Goal: Transaction & Acquisition: Subscribe to service/newsletter

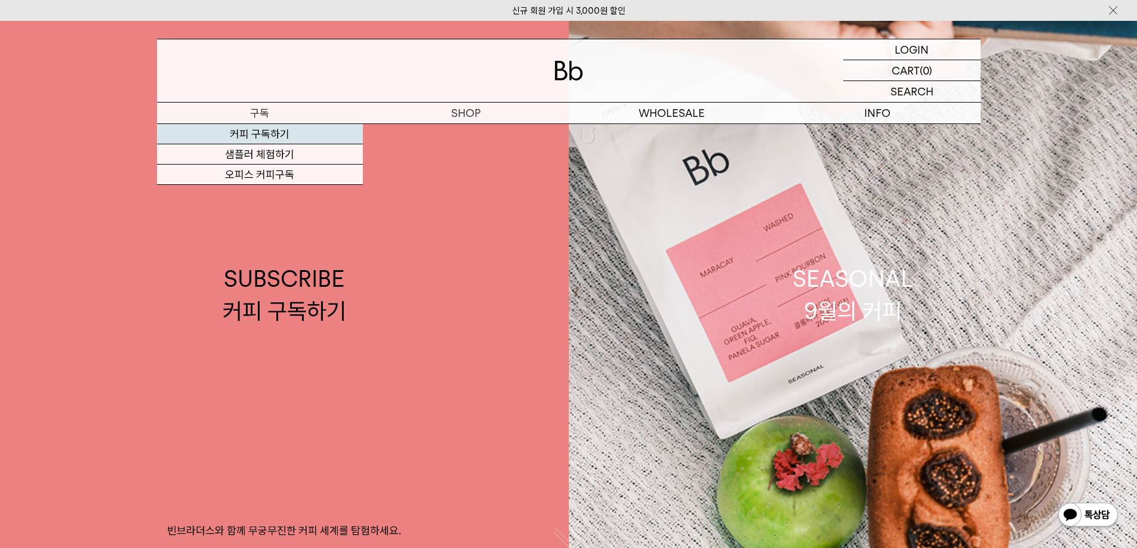
click at [270, 137] on link "커피 구독하기" at bounding box center [260, 134] width 206 height 20
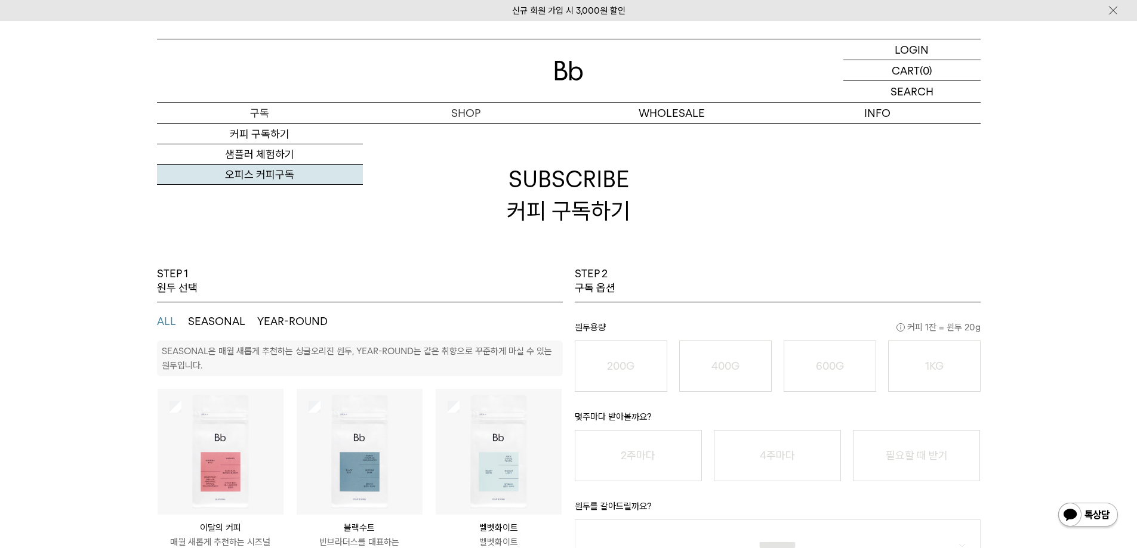
click at [270, 171] on link "오피스 커피구독" at bounding box center [260, 175] width 206 height 20
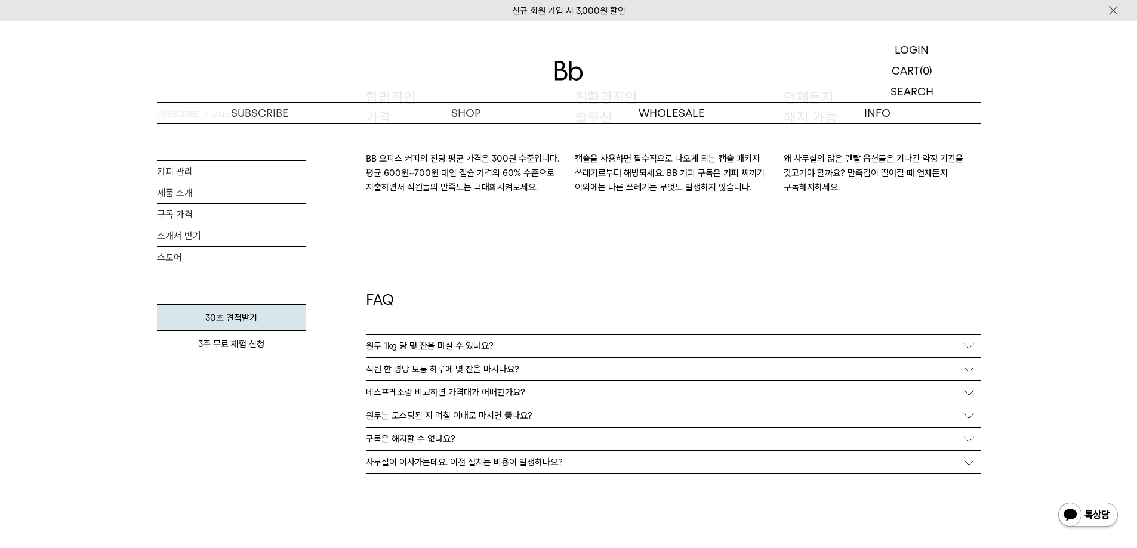
scroll to position [2302, 0]
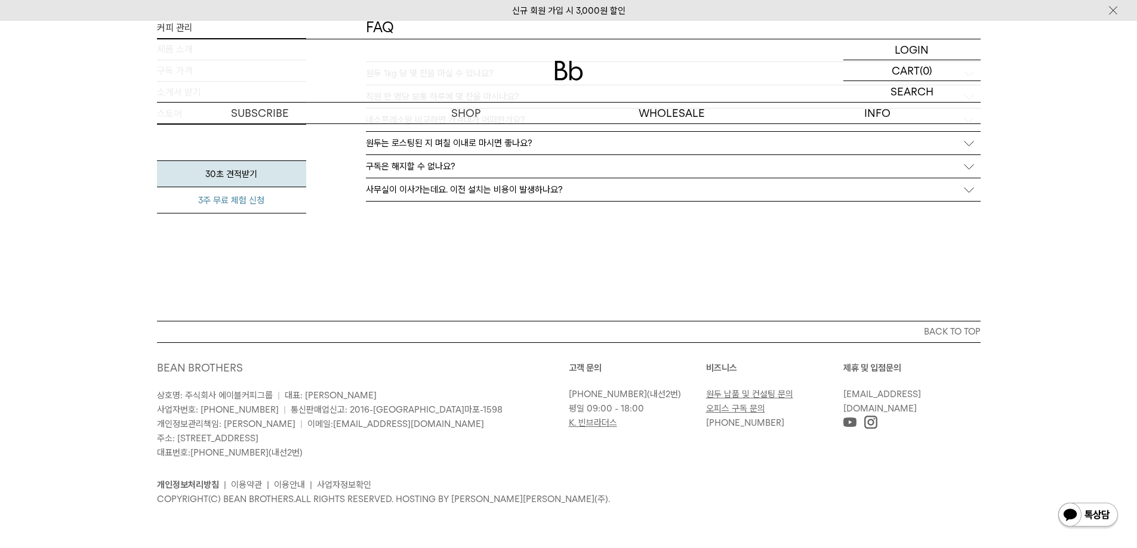
click at [267, 203] on link "3주 무료 체험 신청" at bounding box center [231, 200] width 149 height 26
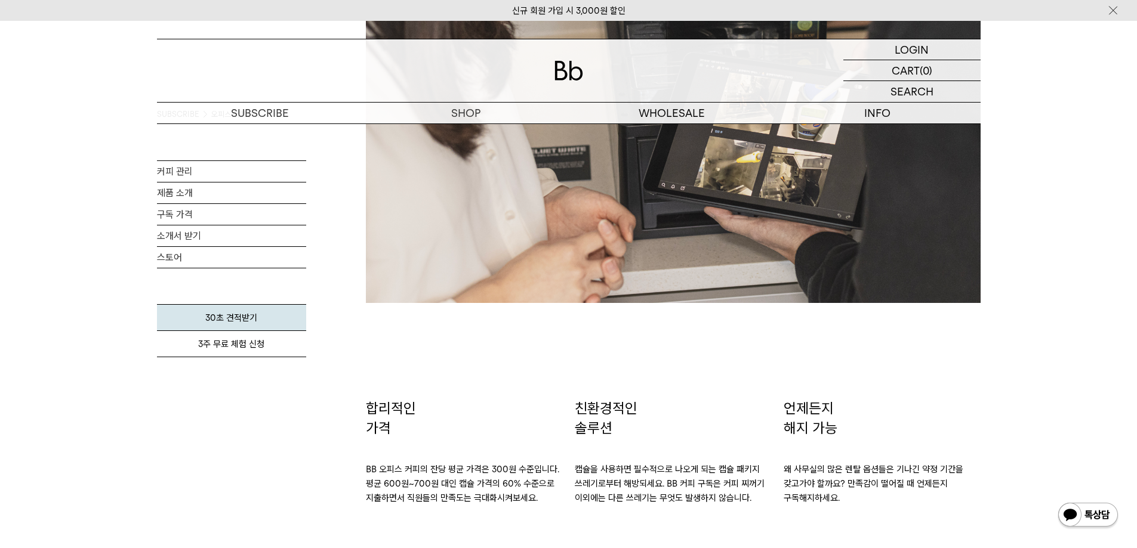
scroll to position [1705, 0]
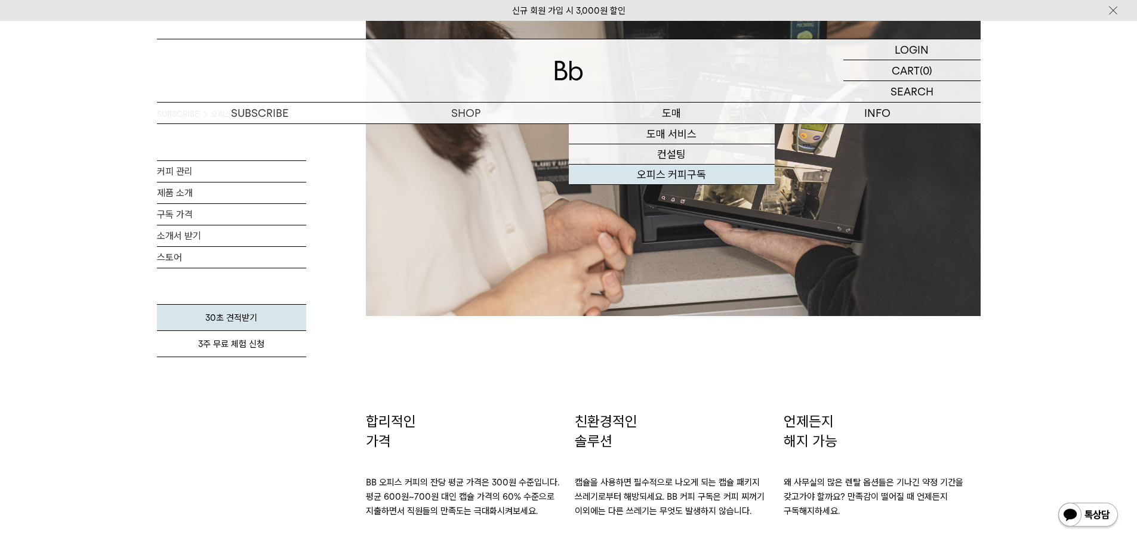
click at [670, 178] on link "오피스 커피구독" at bounding box center [672, 175] width 206 height 20
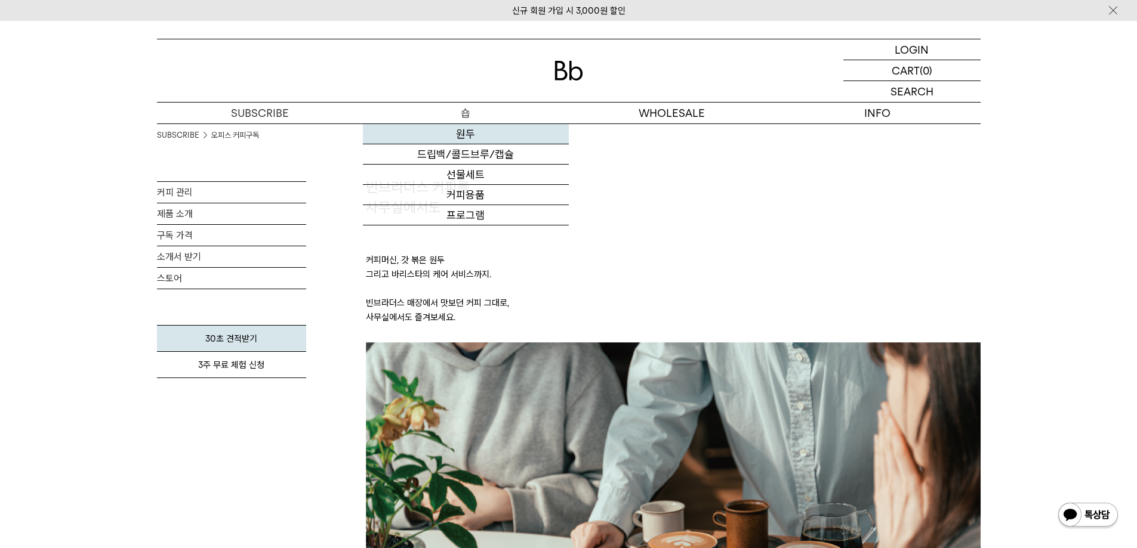
click at [474, 134] on link "원두" at bounding box center [466, 134] width 206 height 20
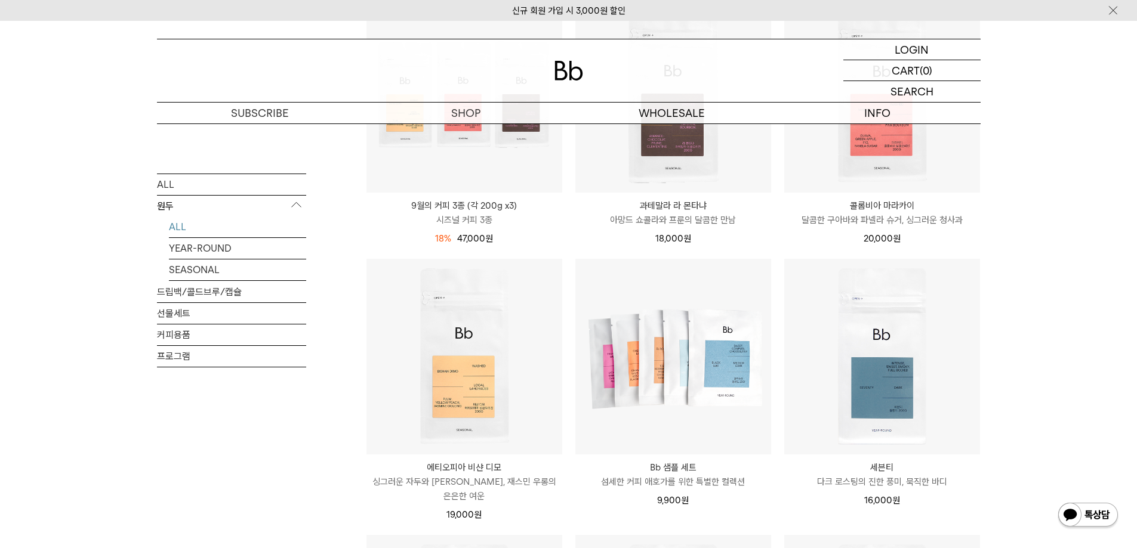
scroll to position [477, 0]
